Goal: Find specific page/section: Find specific page/section

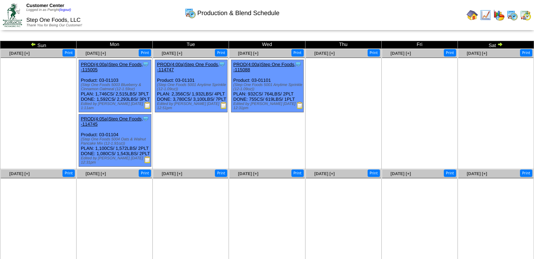
click at [484, 17] on img at bounding box center [485, 14] width 11 height 11
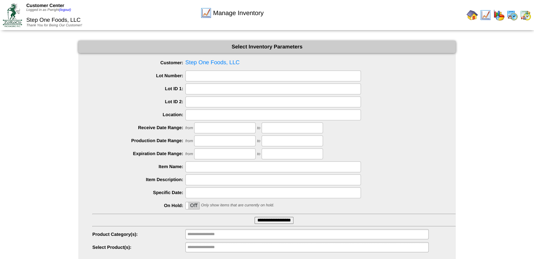
click at [266, 222] on input "**********" at bounding box center [274, 220] width 39 height 7
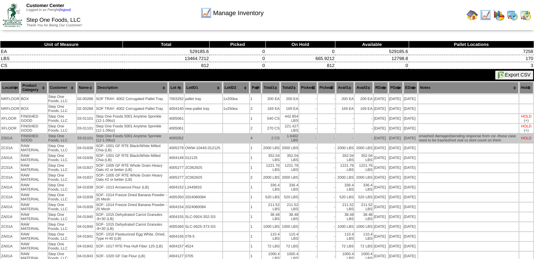
drag, startPoint x: 182, startPoint y: 84, endPoint x: 207, endPoint y: 137, distance: 58.6
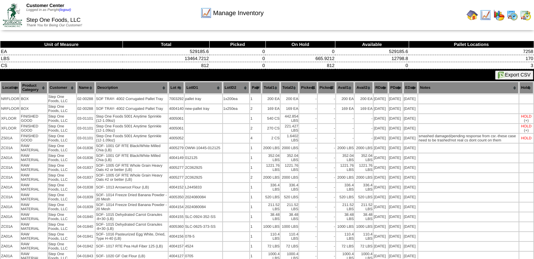
click at [471, 12] on img at bounding box center [472, 14] width 11 height 11
